Goal: Task Accomplishment & Management: Use online tool/utility

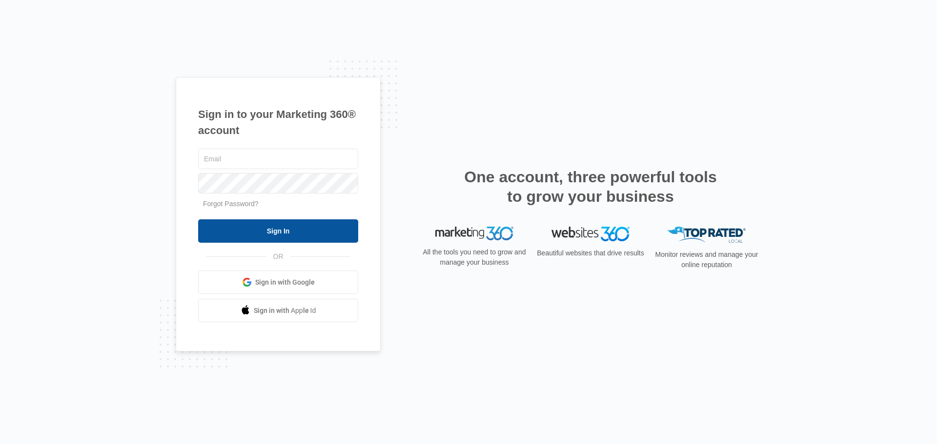
type input "[PERSON_NAME][EMAIL_ADDRESS][DOMAIN_NAME]"
click at [276, 232] on input "Sign In" at bounding box center [278, 231] width 160 height 23
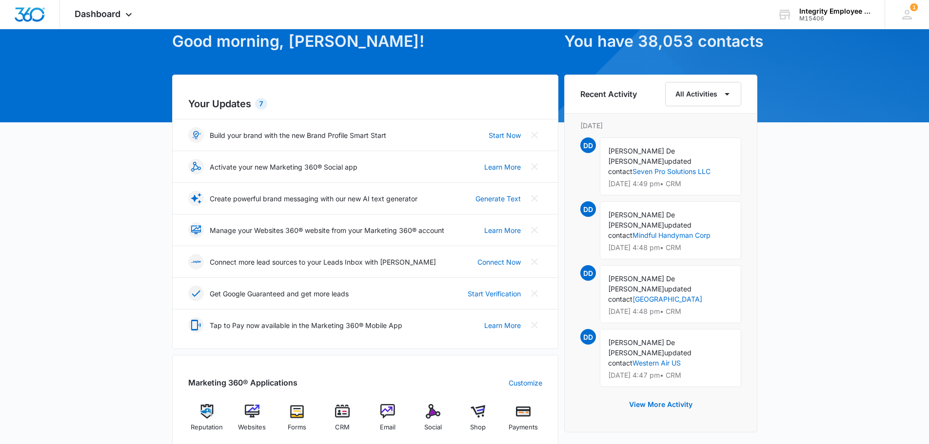
scroll to position [146, 0]
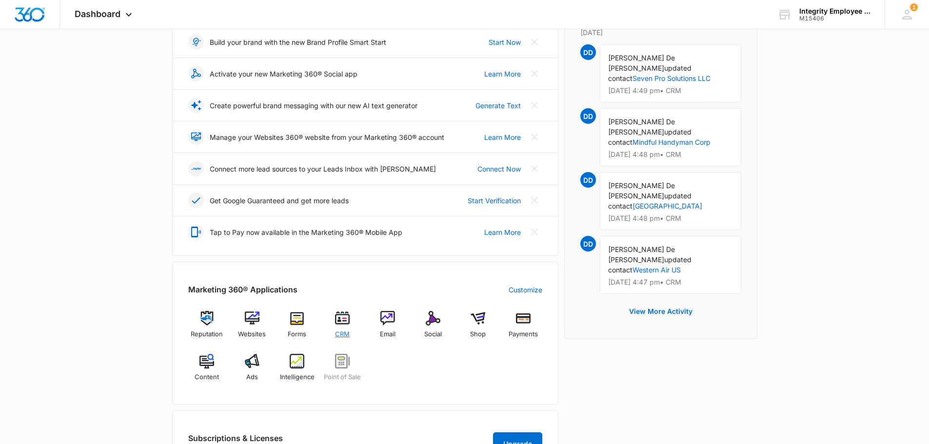
click at [352, 323] on div "CRM" at bounding box center [343, 328] width 38 height 35
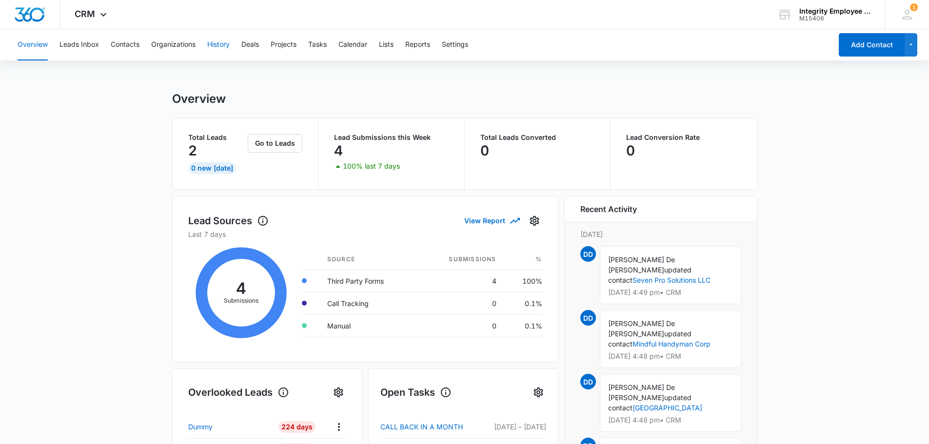
click at [218, 50] on button "History" at bounding box center [218, 44] width 22 height 31
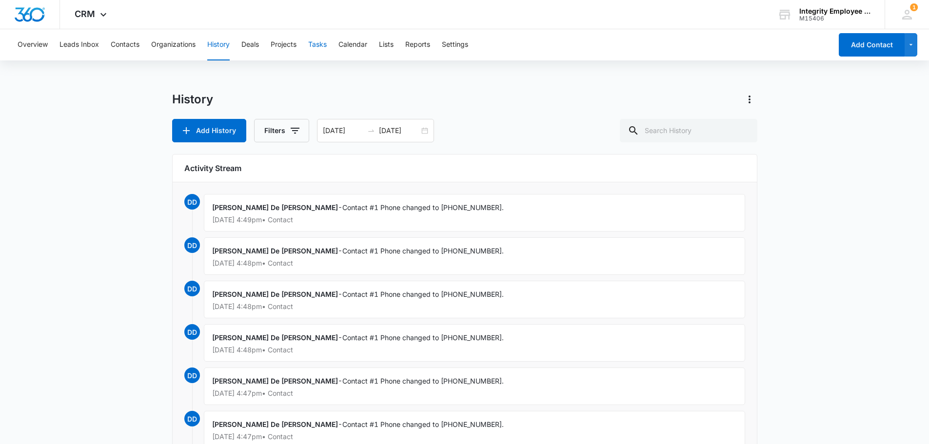
click at [327, 45] on button "Tasks" at bounding box center [317, 44] width 19 height 31
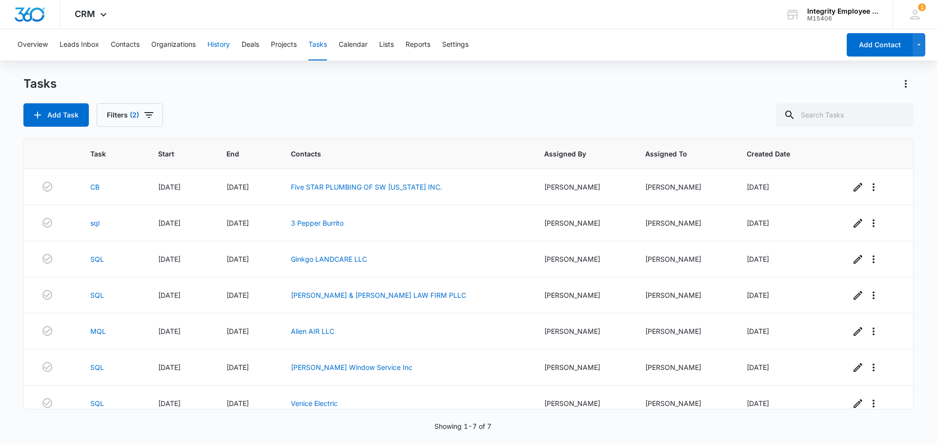
click at [228, 48] on button "History" at bounding box center [218, 44] width 22 height 31
